Goal: Find specific page/section: Find specific page/section

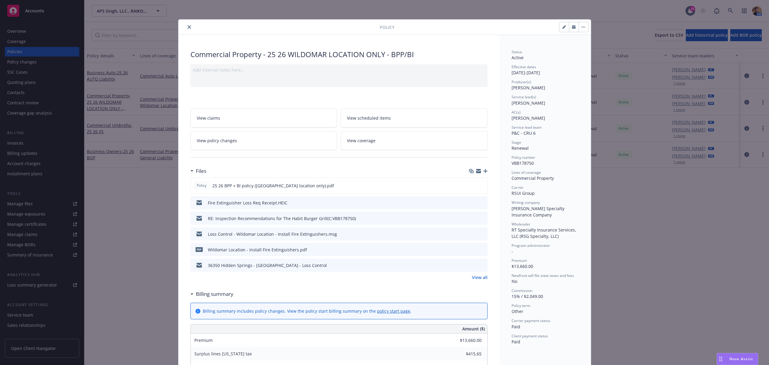
click at [187, 27] on icon "close" at bounding box center [189, 27] width 4 height 4
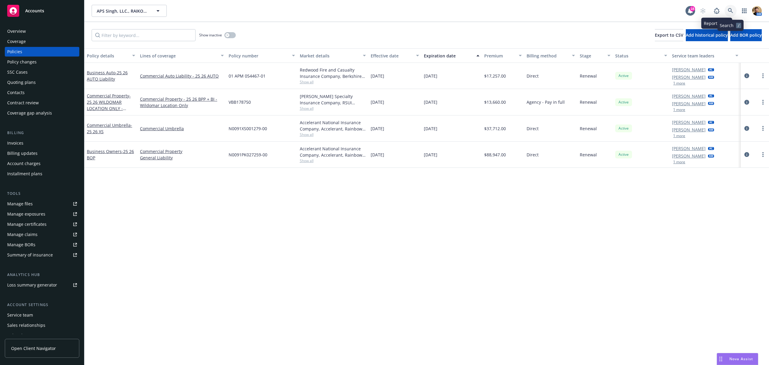
click at [731, 6] on link at bounding box center [731, 11] width 12 height 12
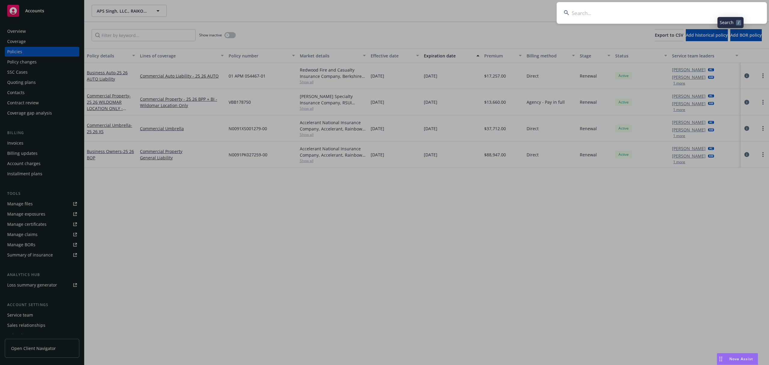
click at [710, 15] on input at bounding box center [662, 13] width 210 height 22
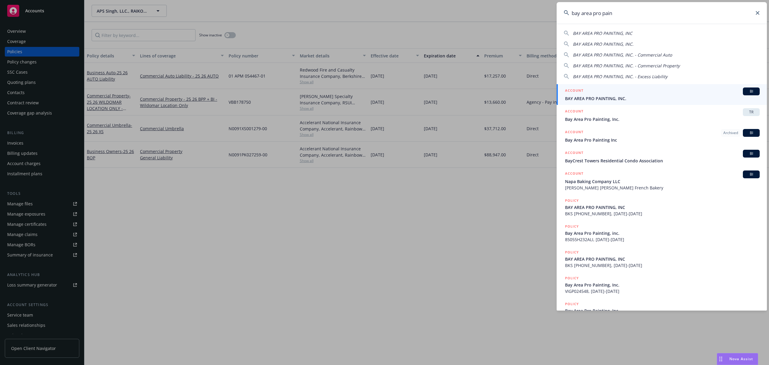
type input "bay area pro paint"
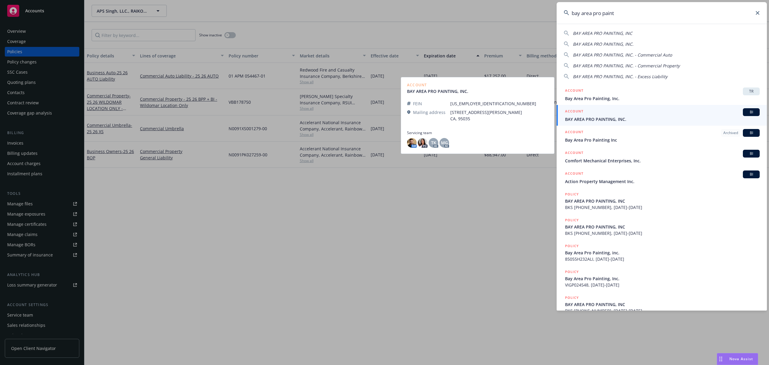
click at [586, 121] on span "BAY AREA PRO PAINTING, INC." at bounding box center [662, 119] width 195 height 6
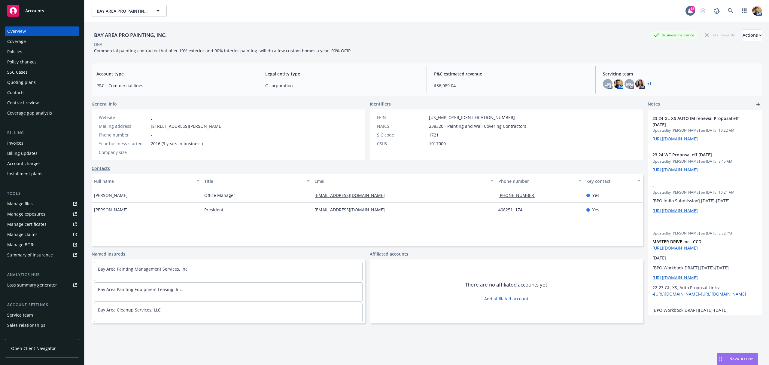
click at [21, 87] on div "Quoting plans" at bounding box center [21, 82] width 29 height 10
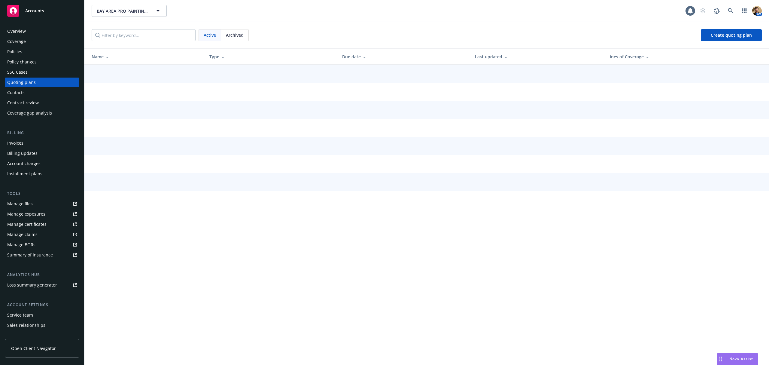
click at [19, 94] on div "Contacts" at bounding box center [15, 93] width 17 height 10
